Goal: Task Accomplishment & Management: Use online tool/utility

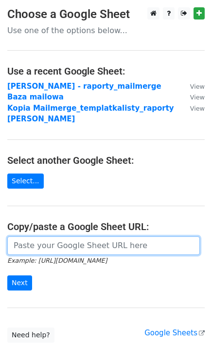
click at [47, 236] on input "url" at bounding box center [103, 245] width 193 height 19
paste input "https://docs.google.com/spreadsheets/d/1B7HAwyaAPa4TX2BFkmMVB7ho_Jb_WQyvM-tQG_W…"
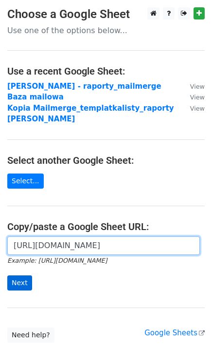
type input "https://docs.google.com/spreadsheets/d/1B7HAwyaAPa4TX2BFkmMVB7ho_Jb_WQyvM-tQG_W…"
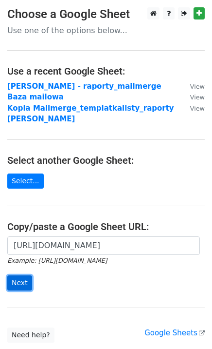
click at [20, 275] on input "Next" at bounding box center [19, 282] width 25 height 15
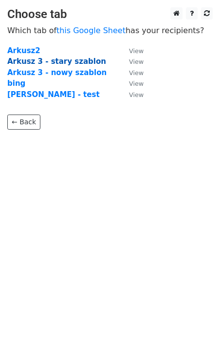
click at [49, 59] on strong "Arkusz 3 - stary szablon" at bounding box center [56, 61] width 99 height 9
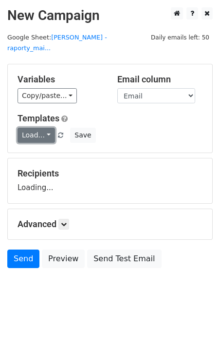
click at [35, 128] on link "Load..." at bounding box center [37, 135] width 38 height 15
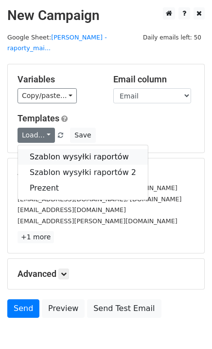
click at [50, 149] on link "Szablon wysyłki raportów" at bounding box center [83, 157] width 130 height 16
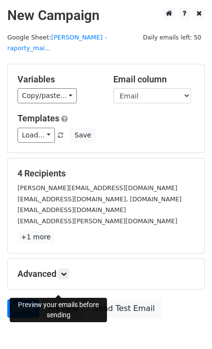
click at [53, 299] on link "Preview" at bounding box center [63, 308] width 43 height 19
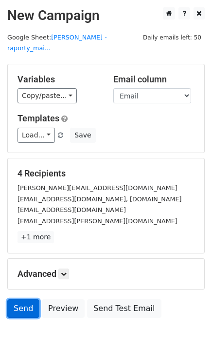
click at [29, 299] on link "Send" at bounding box center [23, 308] width 32 height 19
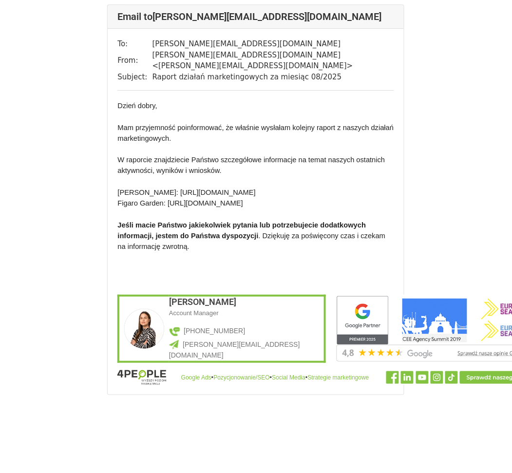
scroll to position [1350, 0]
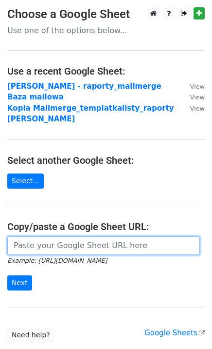
click at [45, 236] on input "url" at bounding box center [103, 245] width 193 height 19
paste input "https://docs.google.com/spreadsheets/d/1B7HAwyaAPa4TX2BFkmMVB7ho_Jb_WQyvM-tQG_W…"
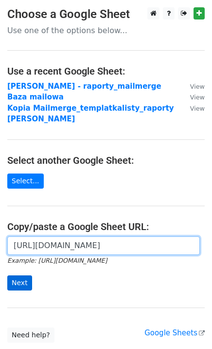
type input "https://docs.google.com/spreadsheets/d/1B7HAwyaAPa4TX2BFkmMVB7ho_Jb_WQyvM-tQG_W…"
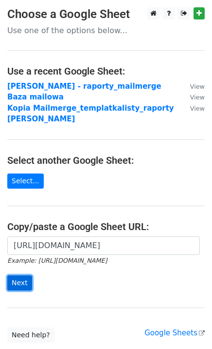
scroll to position [0, 0]
click at [19, 278] on input "Next" at bounding box center [19, 282] width 25 height 15
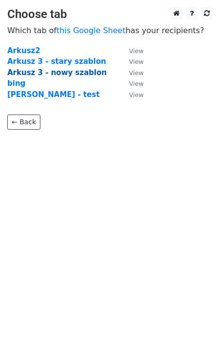
click at [62, 75] on strong "Arkusz 3 - nowy szablon" at bounding box center [56, 72] width 99 height 9
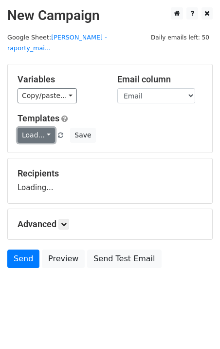
click at [33, 128] on link "Load..." at bounding box center [37, 135] width 38 height 15
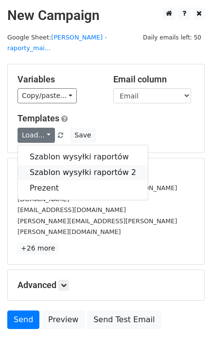
click at [81, 165] on link "Szablon wysyłki raportów 2" at bounding box center [83, 173] width 130 height 16
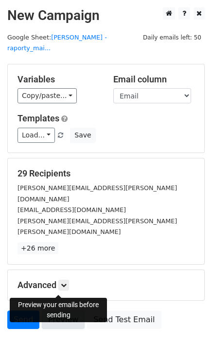
click at [63, 310] on link "Preview" at bounding box center [63, 319] width 43 height 19
click at [72, 310] on link "Preview" at bounding box center [63, 319] width 43 height 19
click at [60, 310] on link "Preview" at bounding box center [63, 319] width 43 height 19
click at [67, 310] on link "Preview" at bounding box center [63, 319] width 43 height 19
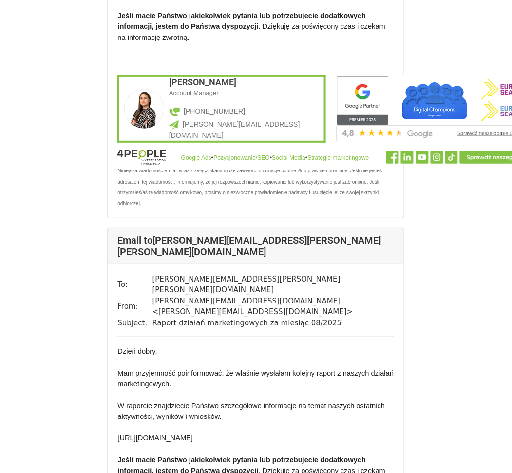
scroll to position [714, 0]
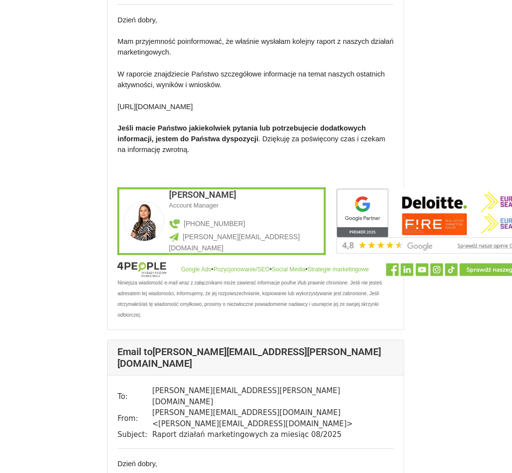
scroll to position [1688, 0]
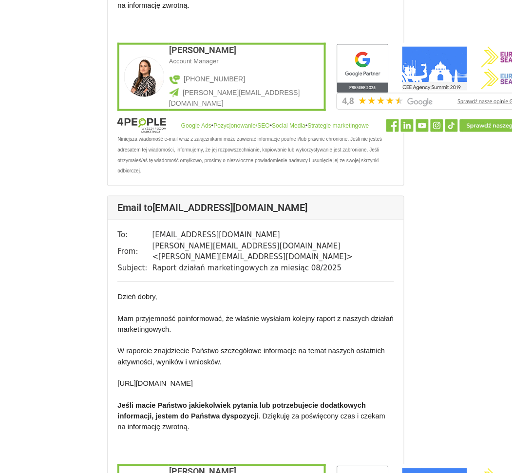
scroll to position [10989, 0]
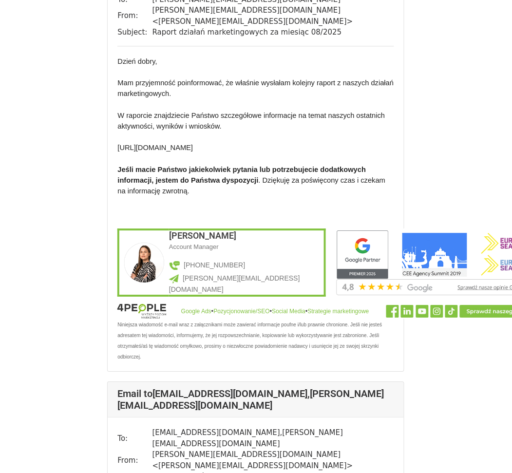
scroll to position [3001, 0]
